Goal: Task Accomplishment & Management: Manage account settings

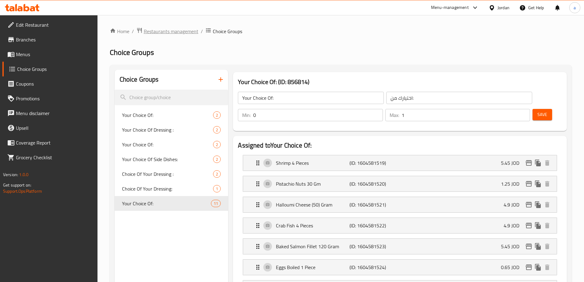
click at [184, 31] on span "Restaurants management" at bounding box center [171, 31] width 55 height 7
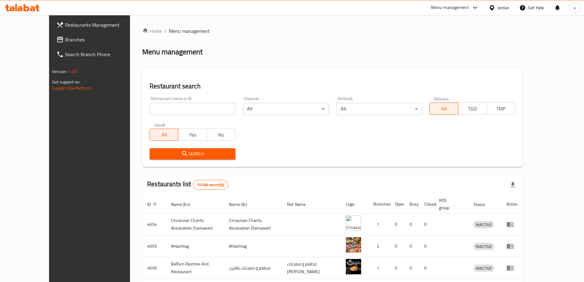
click at [65, 39] on span "Branches" at bounding box center [103, 39] width 77 height 7
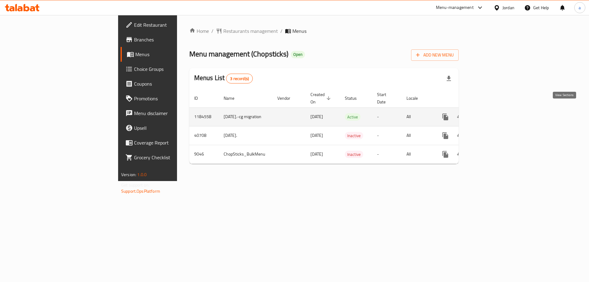
click at [497, 109] on link "enhanced table" at bounding box center [489, 116] width 15 height 15
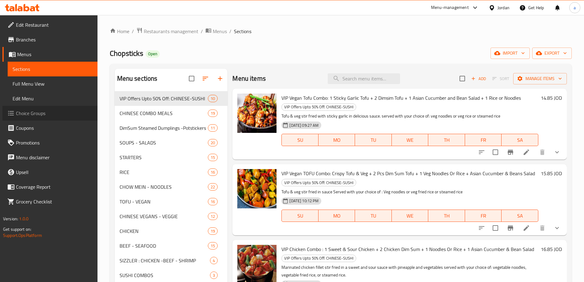
click at [44, 111] on span "Choice Groups" at bounding box center [54, 112] width 77 height 7
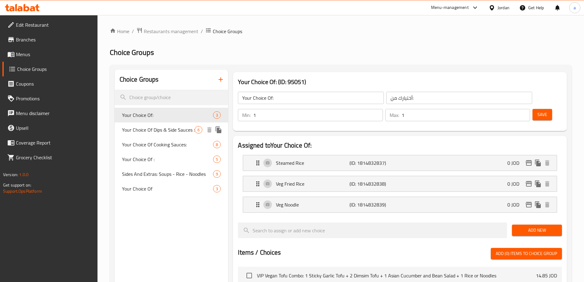
click at [150, 132] on span "Your Choice Of Dips & Side Sauces :" at bounding box center [158, 129] width 73 height 7
type input "Your Choice Of Dips & Side Sauces :"
type input "اختيارك من الصلصات الجانبية والغموس:"
type input "0"
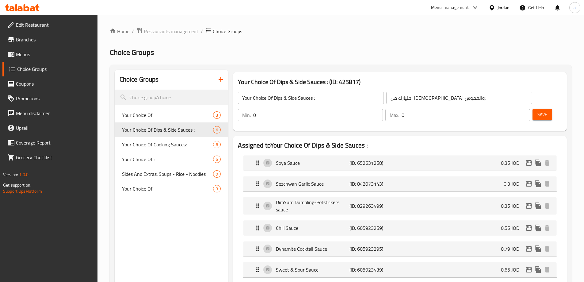
click at [379, 33] on ol "Home / Restaurants management / Choice Groups" at bounding box center [341, 31] width 462 height 8
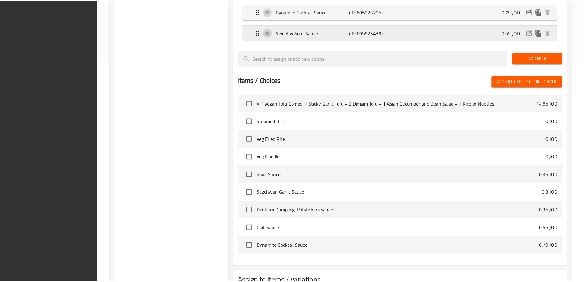
scroll to position [266, 0]
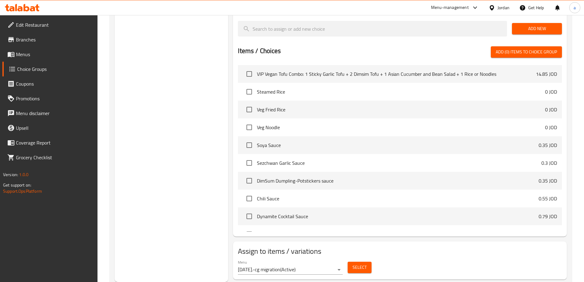
click at [197, 165] on div "Choice Groups Your Choice Of: 3 Your Choice Of Dips & Side Sauces : 6 Your Choi…" at bounding box center [172, 42] width 114 height 479
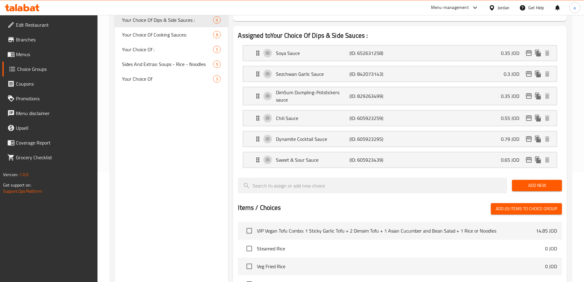
scroll to position [52, 0]
